Goal: Transaction & Acquisition: Book appointment/travel/reservation

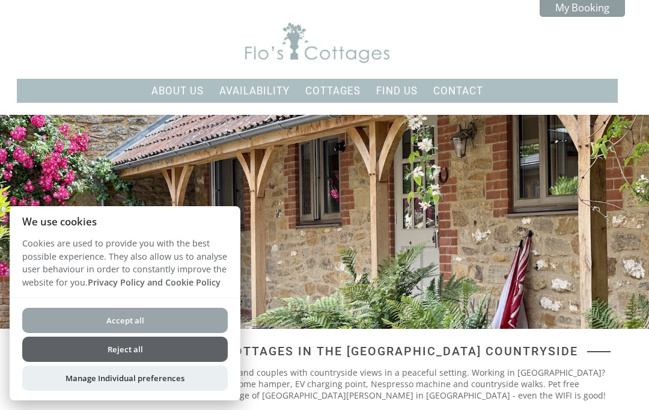
click at [153, 358] on button "Reject all" at bounding box center [124, 348] width 205 height 25
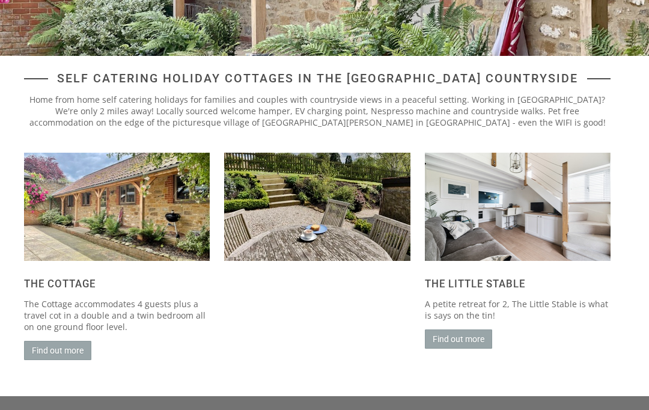
scroll to position [272, 0]
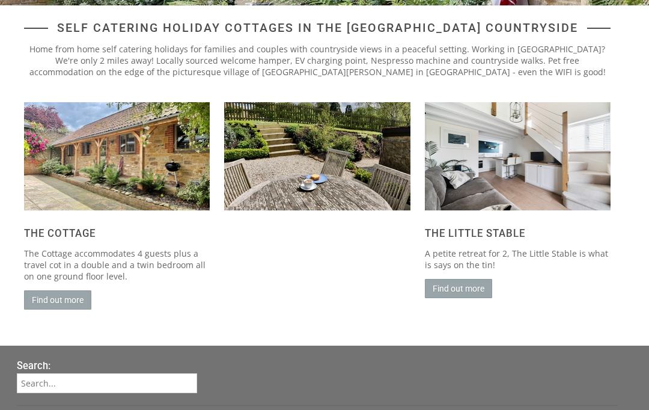
click at [461, 297] on link "Find out more" at bounding box center [458, 288] width 67 height 19
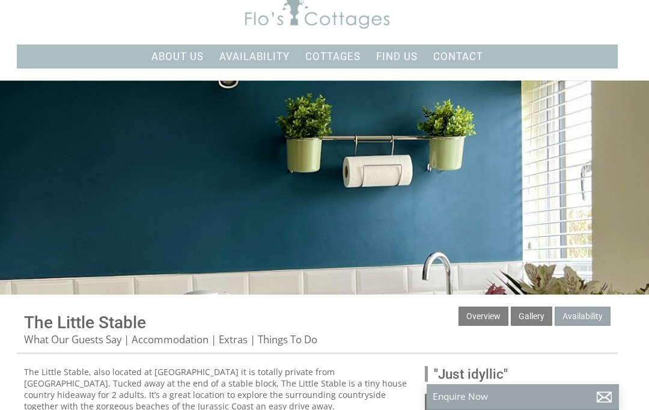
scroll to position [37, 0]
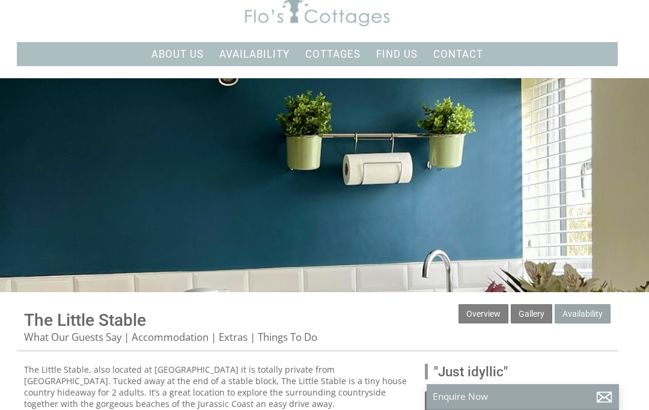
click at [548, 234] on div at bounding box center [324, 185] width 649 height 214
click at [580, 241] on div at bounding box center [324, 185] width 649 height 214
click at [569, 205] on div at bounding box center [324, 185] width 649 height 214
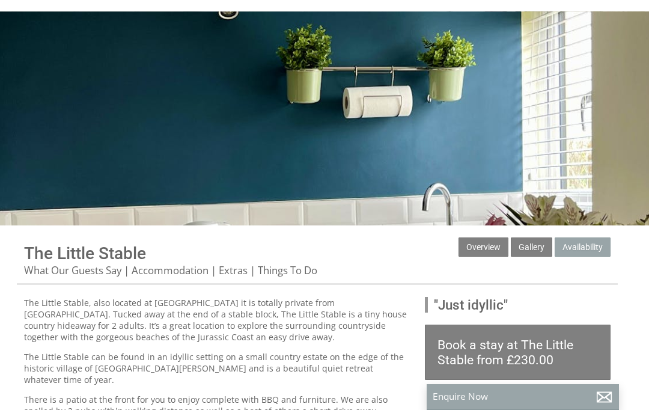
scroll to position [116, 0]
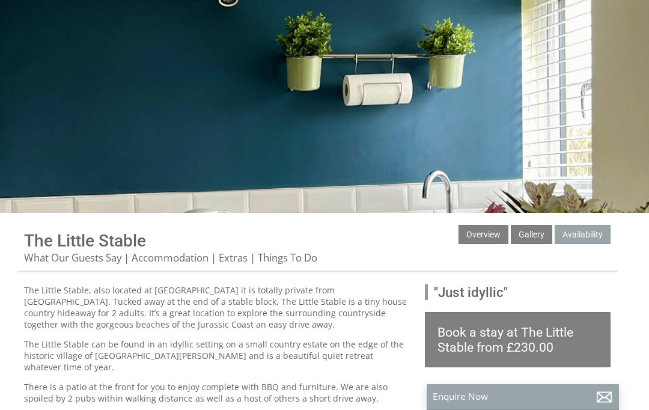
click at [538, 241] on link "Gallery" at bounding box center [531, 234] width 41 height 19
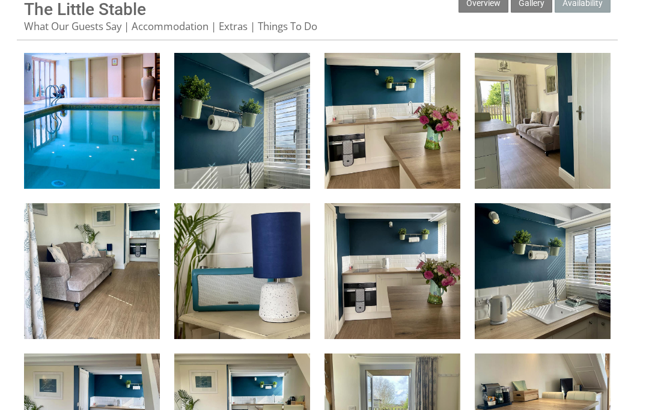
scroll to position [348, 0]
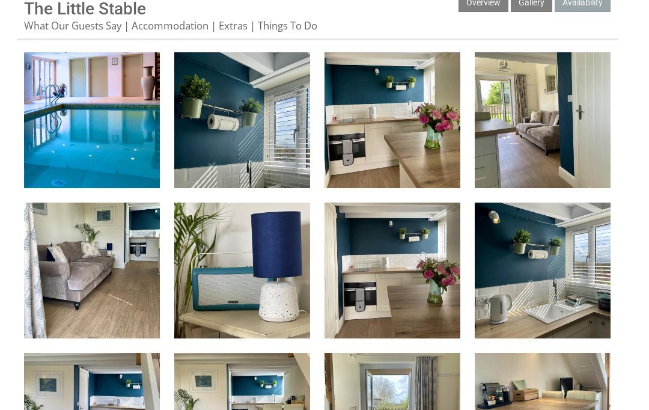
click at [90, 138] on img at bounding box center [92, 120] width 136 height 136
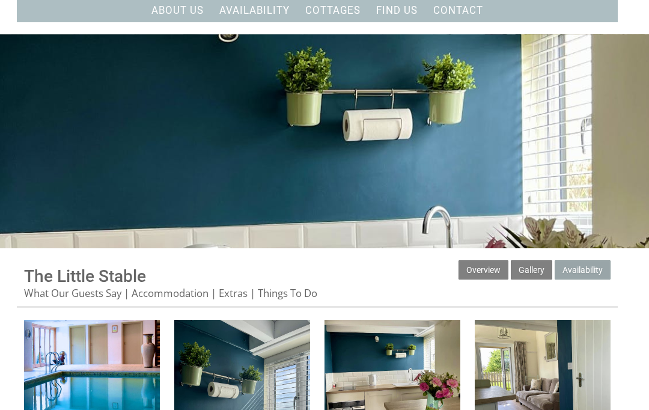
scroll to position [0, 0]
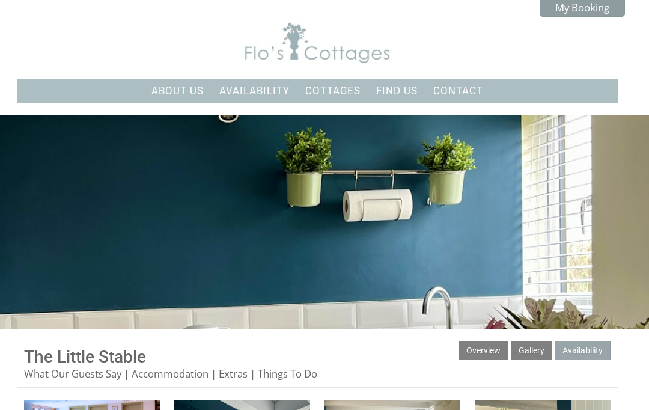
click at [170, 90] on link "About Us" at bounding box center [177, 91] width 52 height 12
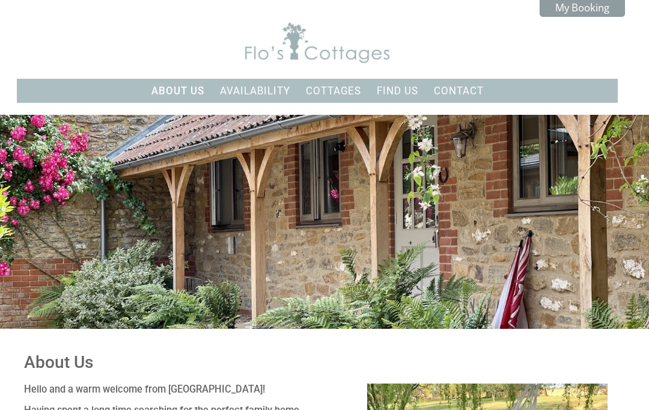
click at [343, 95] on link "Cottages" at bounding box center [333, 91] width 55 height 12
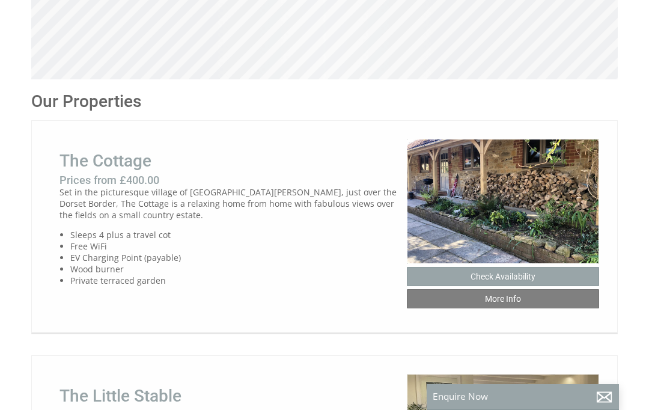
scroll to position [448, 0]
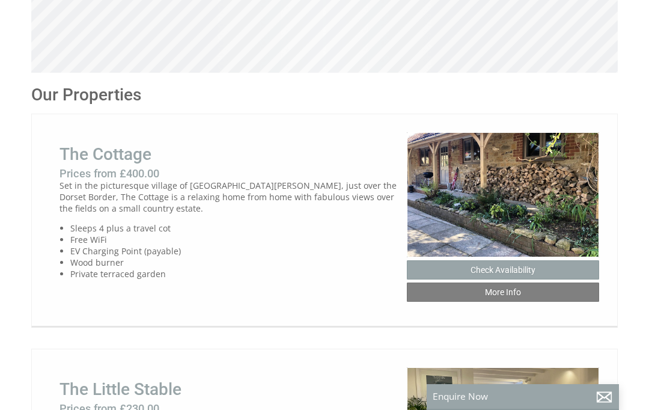
click at [545, 208] on img at bounding box center [503, 194] width 192 height 124
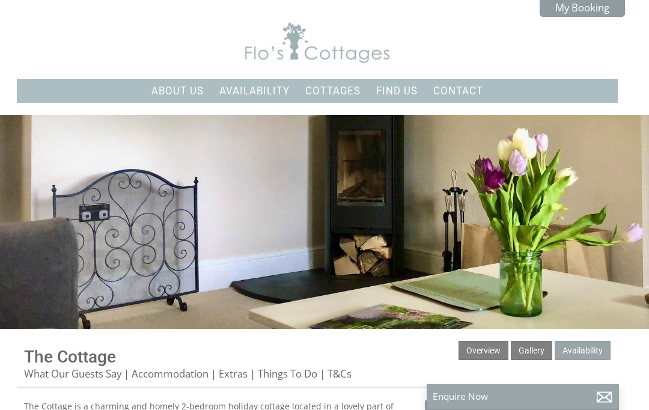
click at [530, 357] on link "Gallery" at bounding box center [531, 350] width 41 height 19
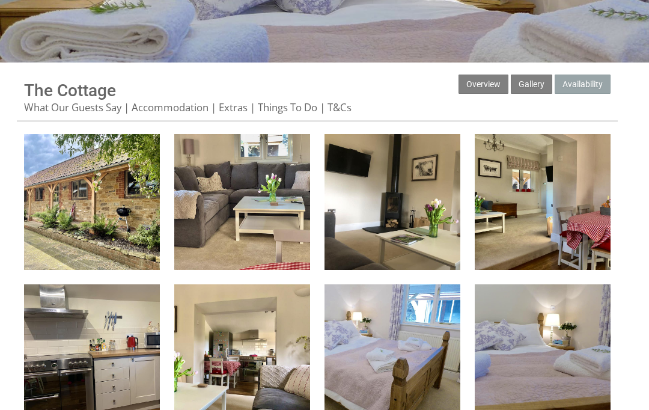
scroll to position [276, 0]
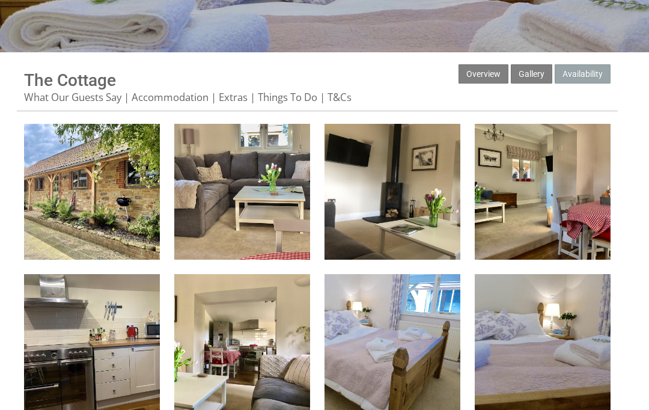
click at [96, 206] on img at bounding box center [92, 192] width 136 height 136
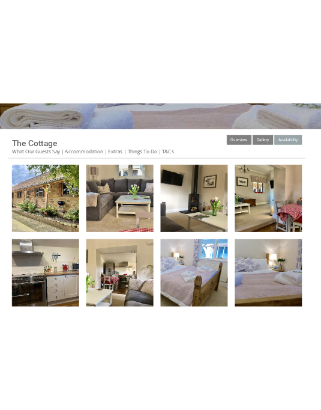
scroll to position [139, 0]
